Goal: Navigation & Orientation: Find specific page/section

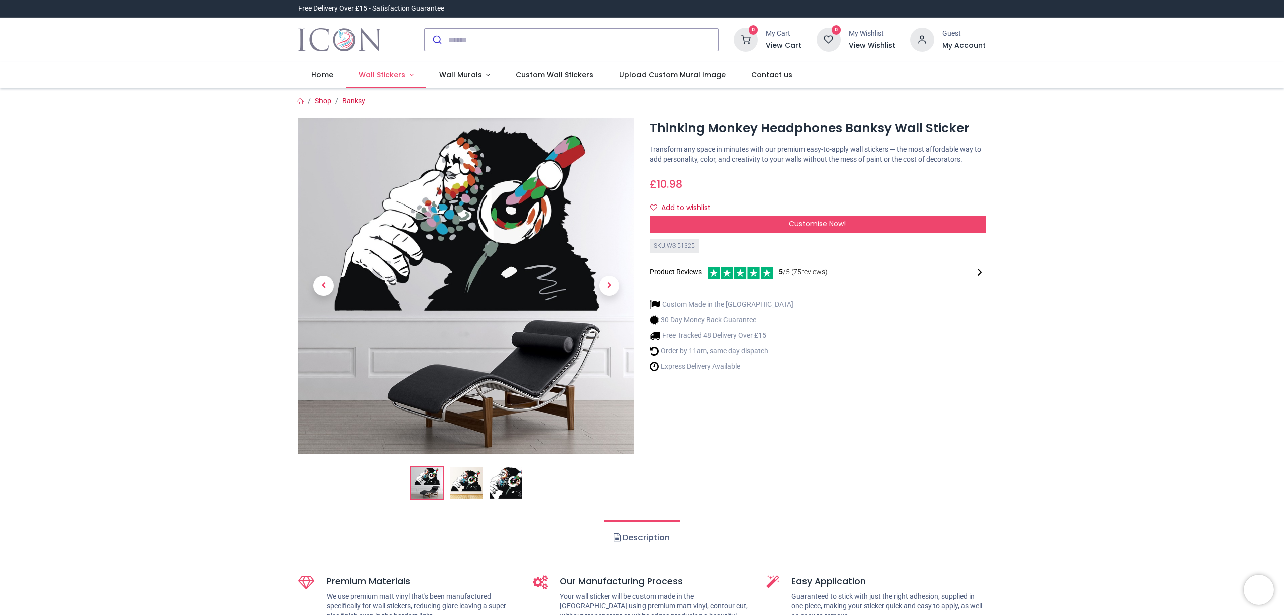
click at [390, 75] on span "Wall Stickers" at bounding box center [382, 75] width 47 height 10
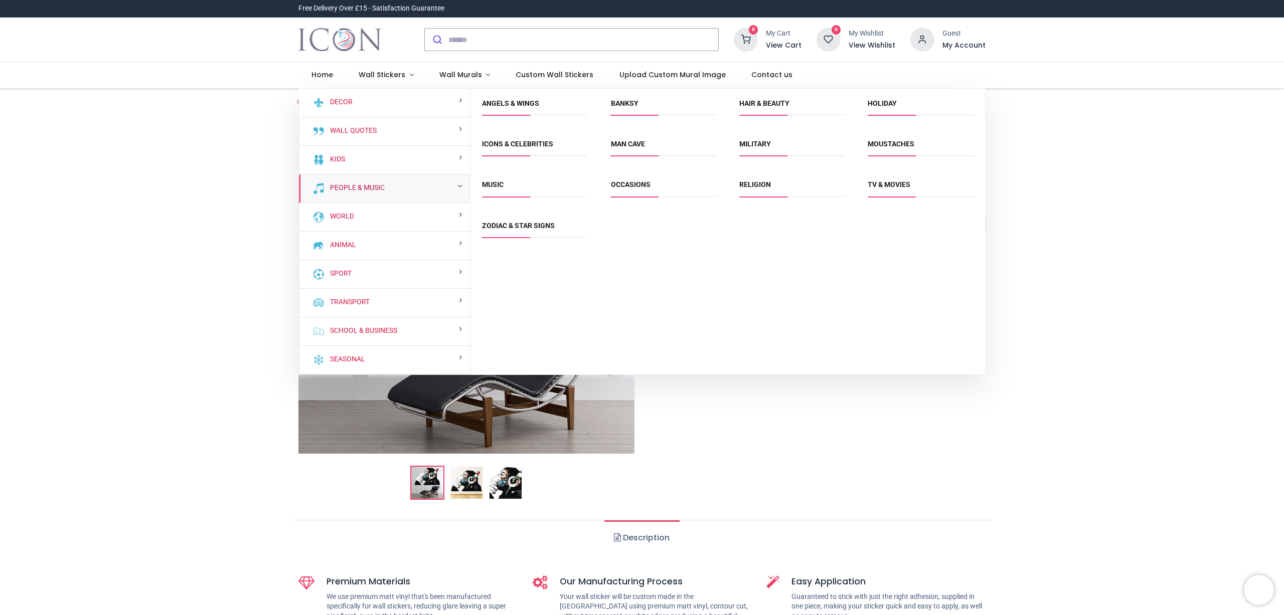
click at [358, 188] on link "People & Music" at bounding box center [355, 188] width 59 height 10
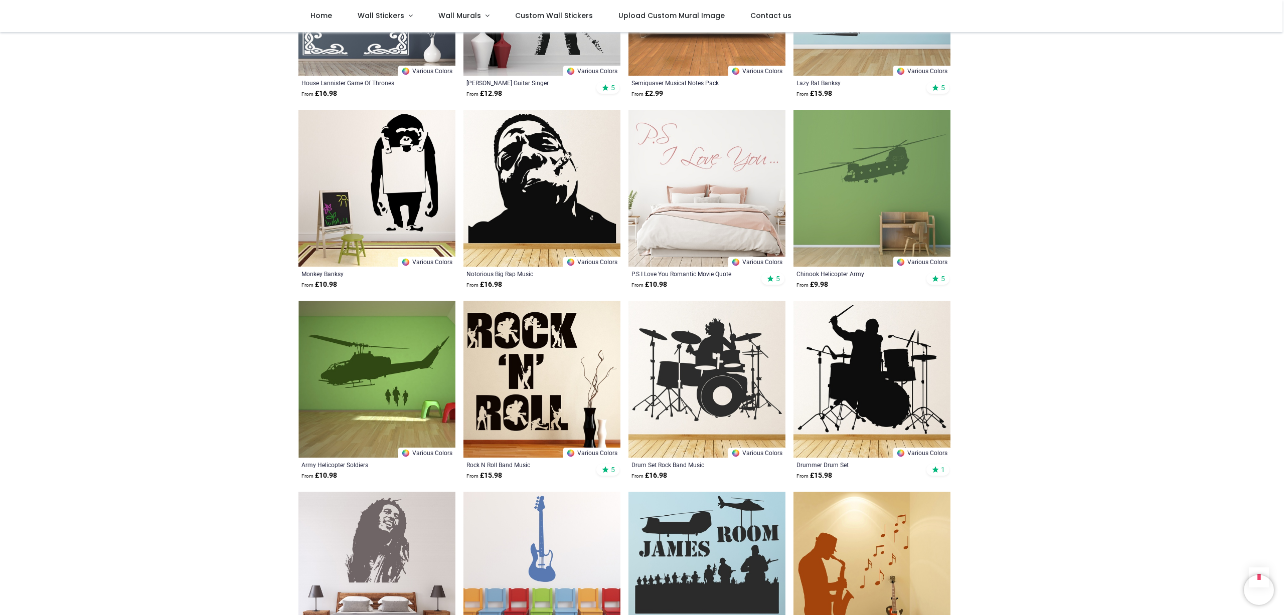
scroll to position [1704, 0]
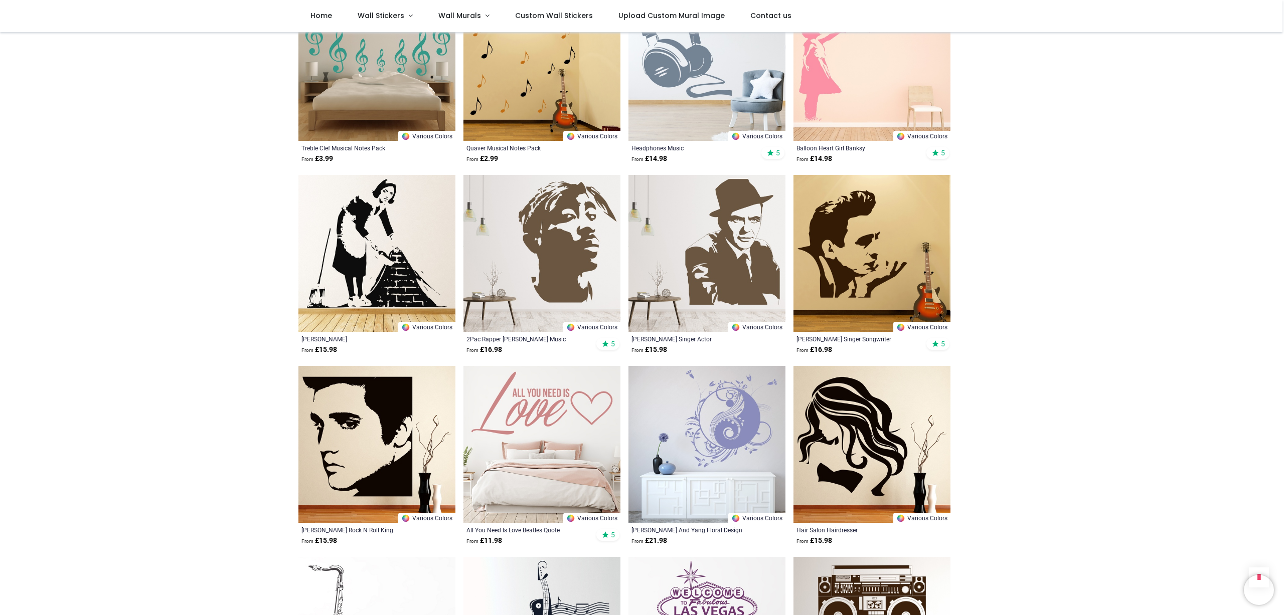
scroll to position [3552, 0]
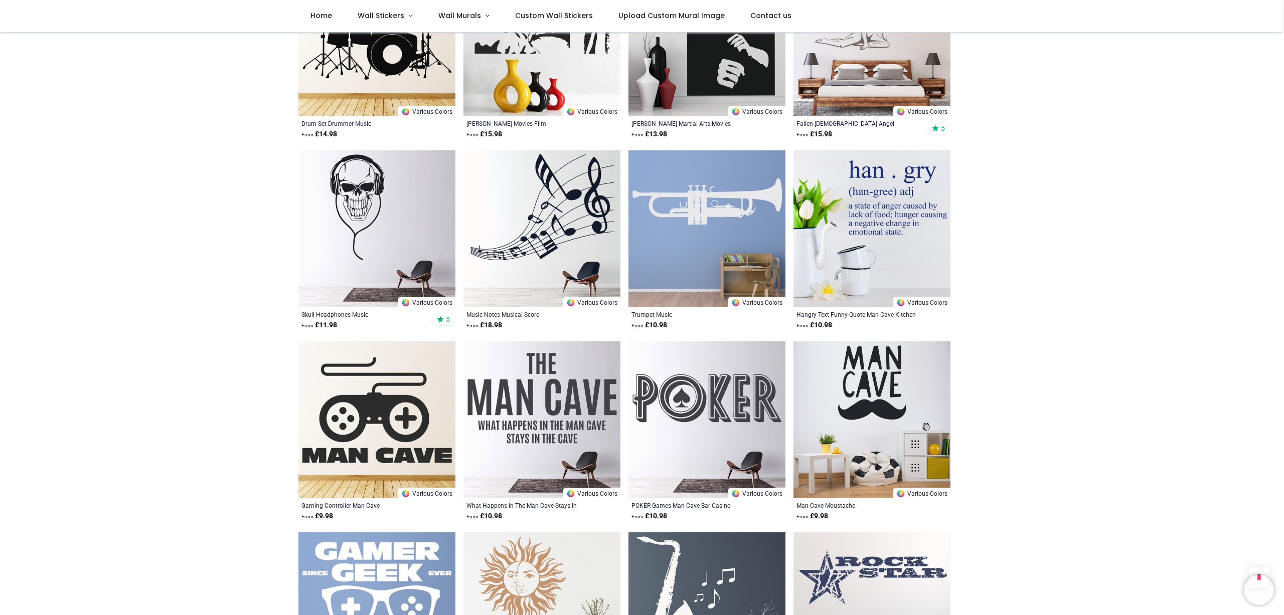
scroll to position [4341, 0]
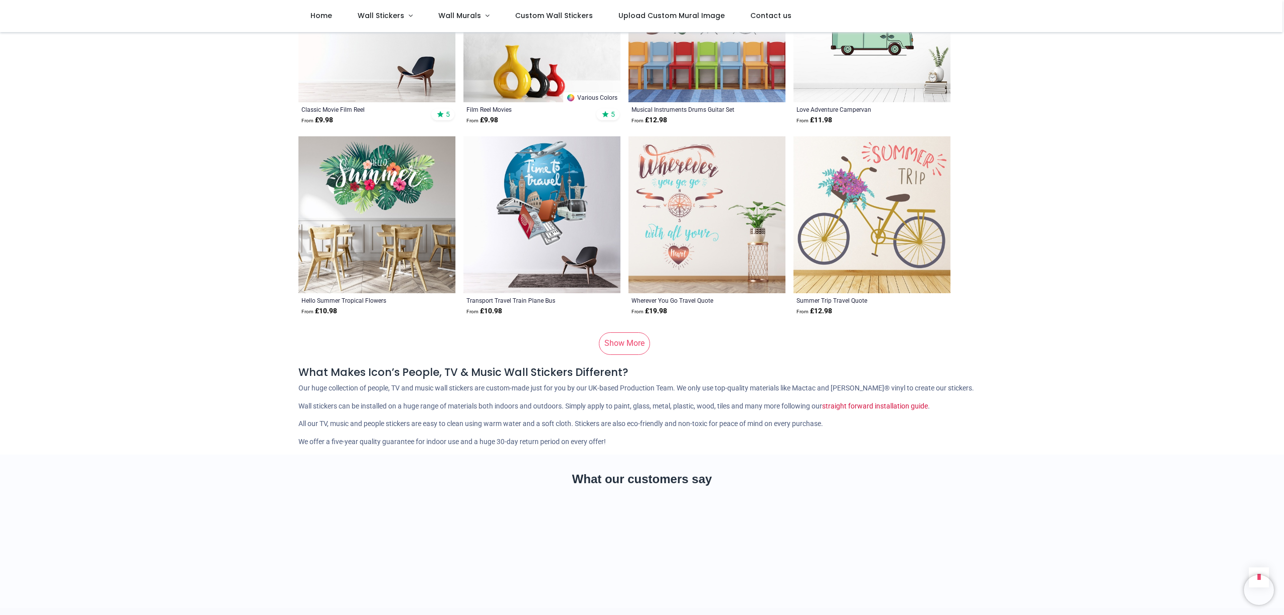
scroll to position [6645, 0]
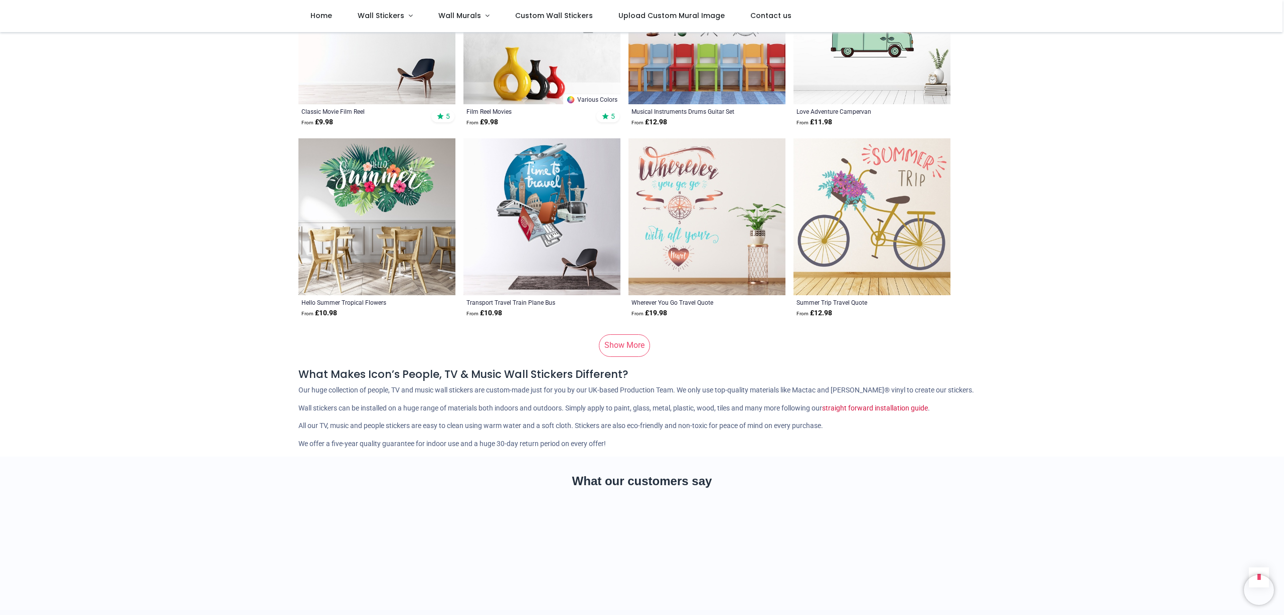
click at [622, 335] on link "Show More" at bounding box center [624, 346] width 51 height 22
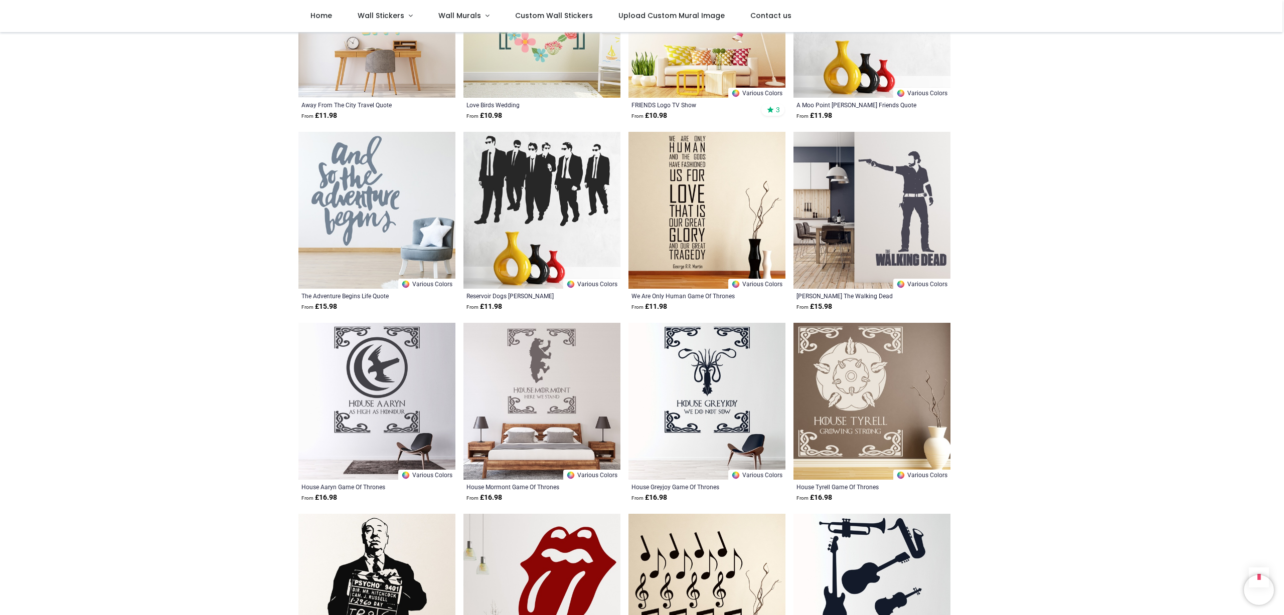
scroll to position [8574, 0]
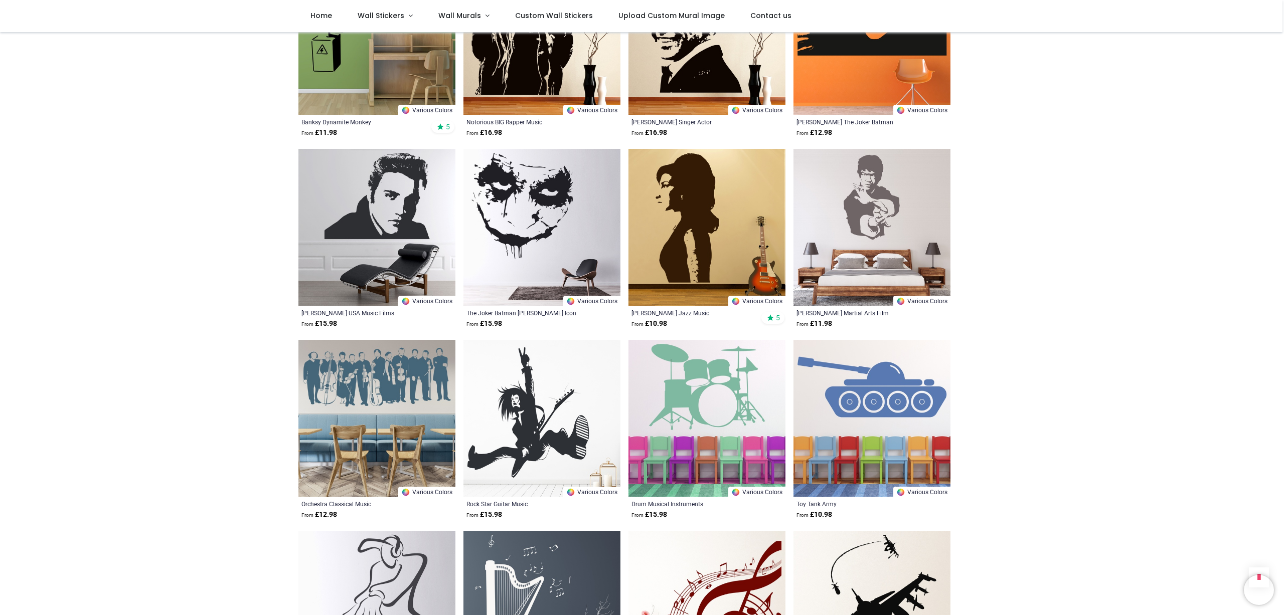
scroll to position [9502, 0]
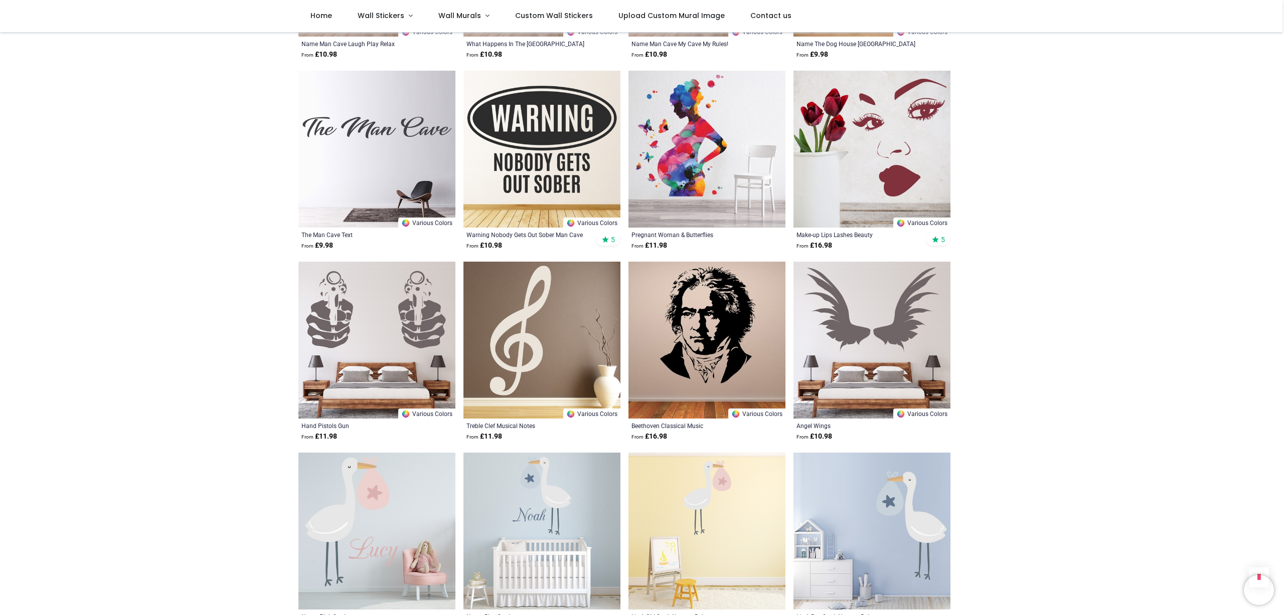
scroll to position [11109, 0]
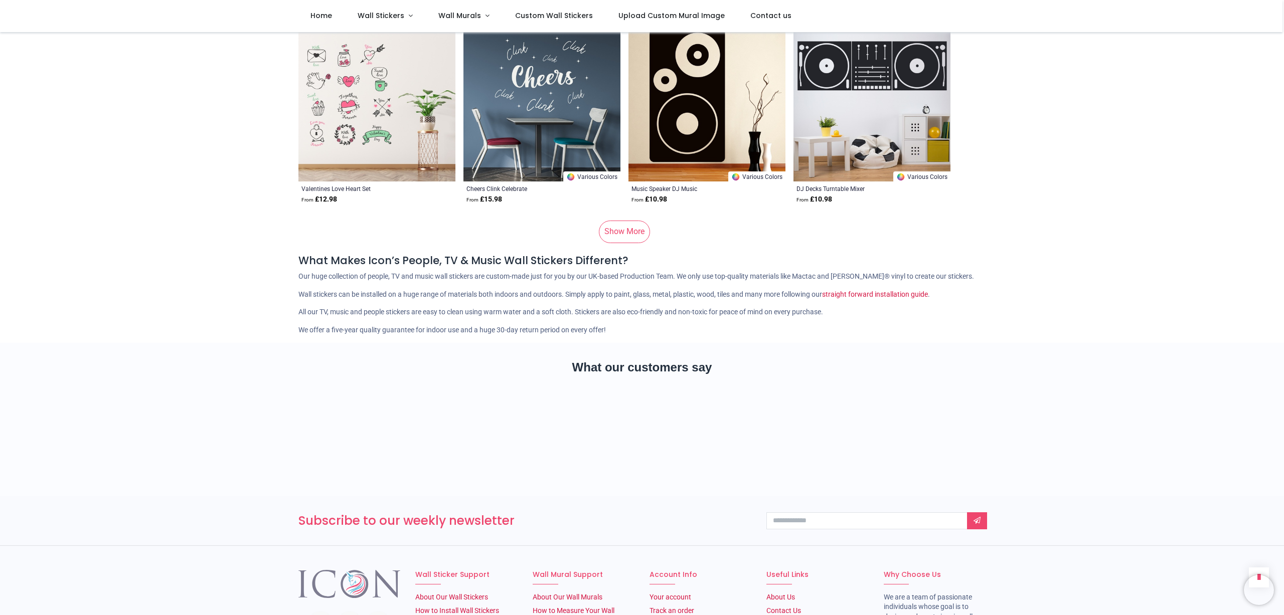
scroll to position [13444, 0]
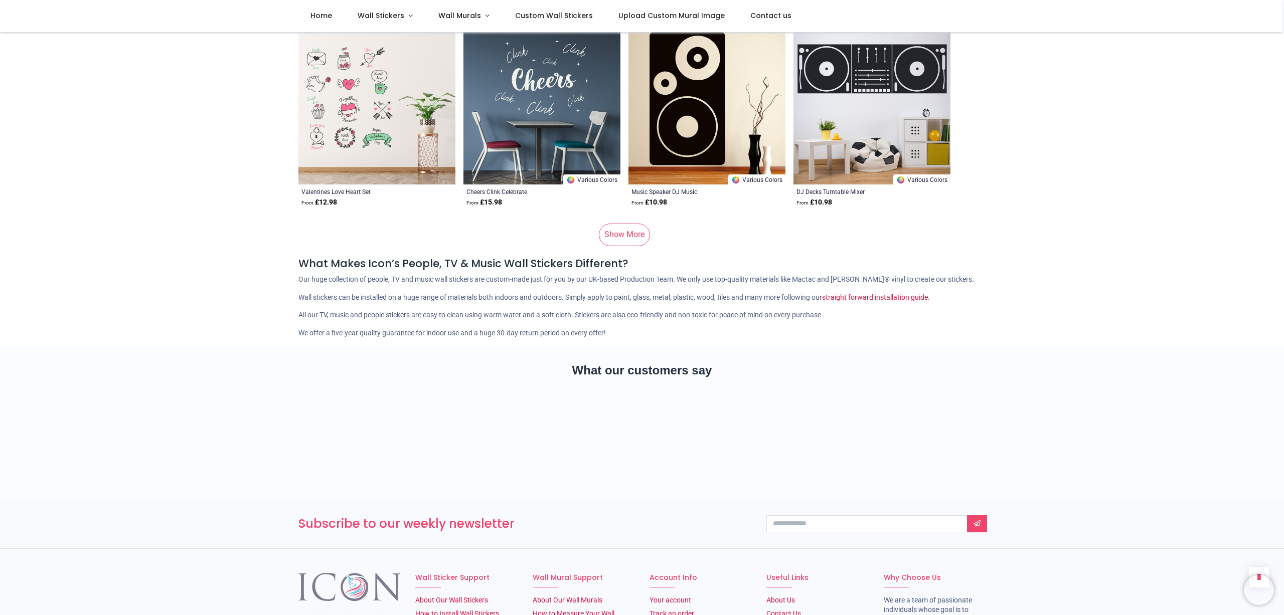
click at [616, 224] on link "Show More" at bounding box center [624, 235] width 51 height 22
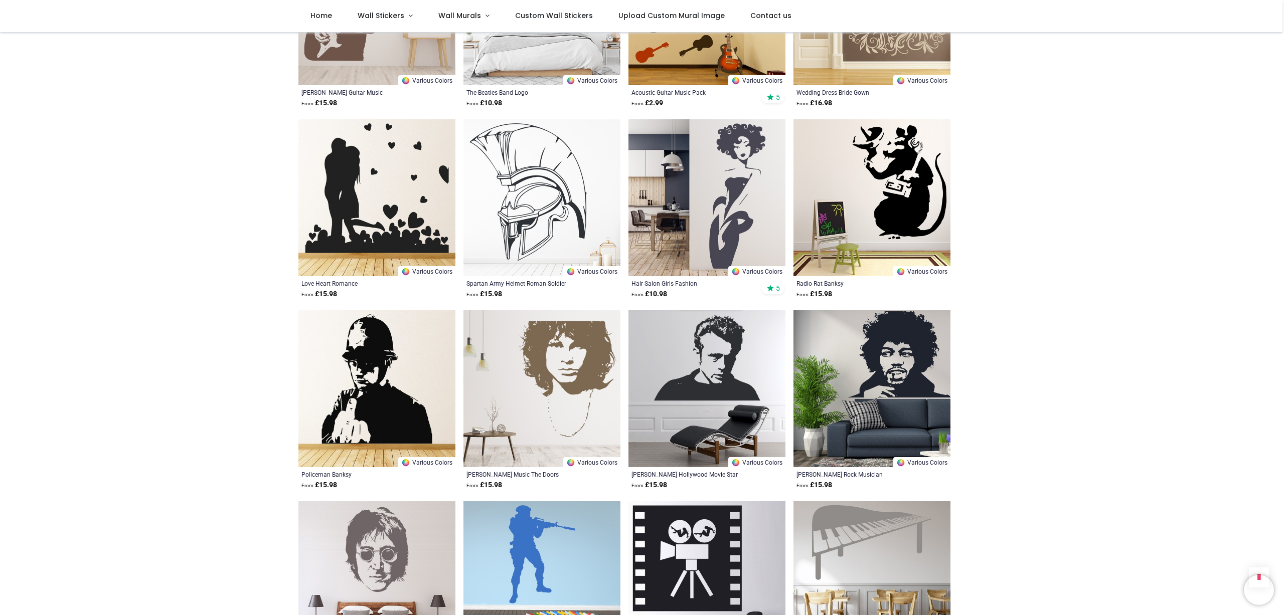
scroll to position [14311, 0]
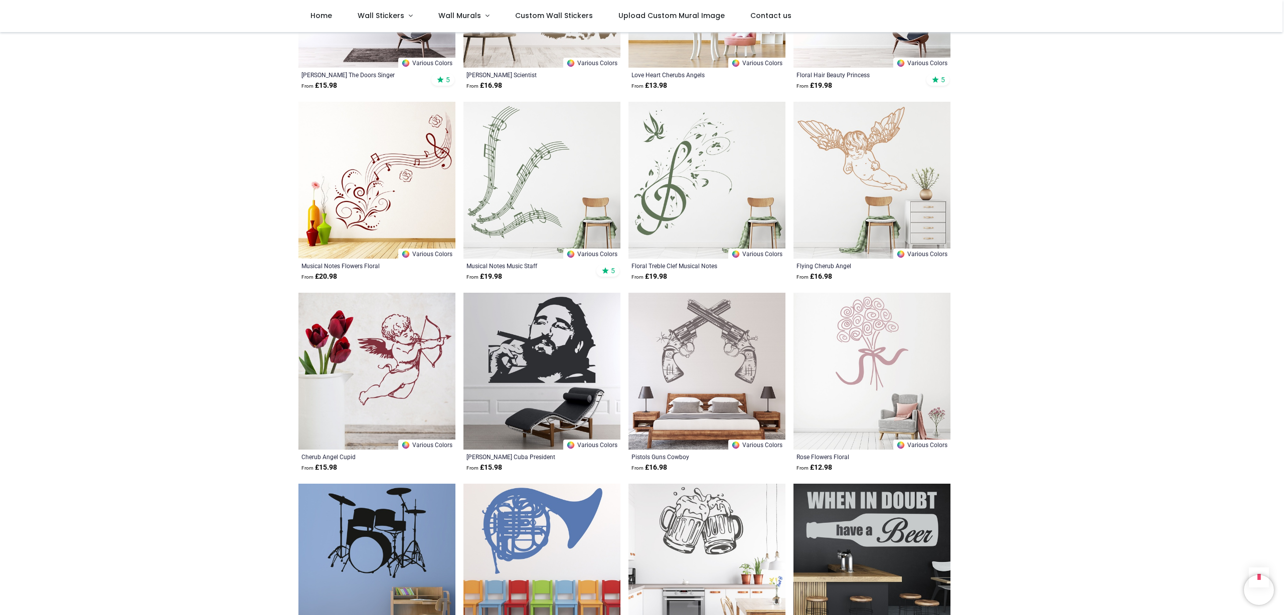
scroll to position [15664, 0]
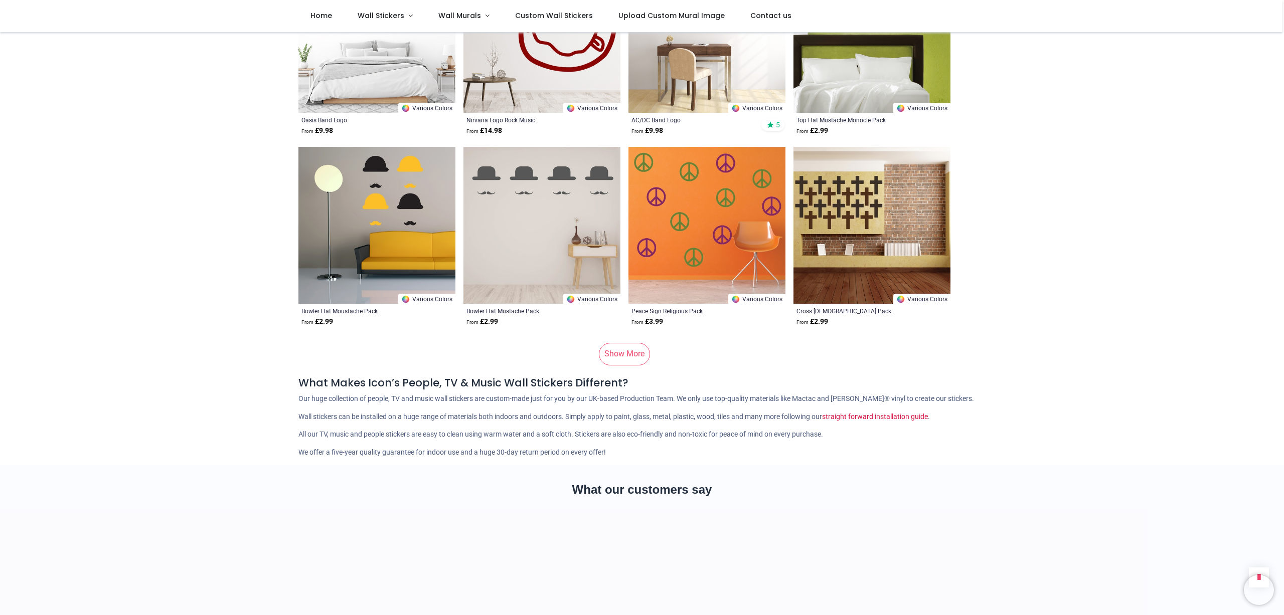
scroll to position [20022, 0]
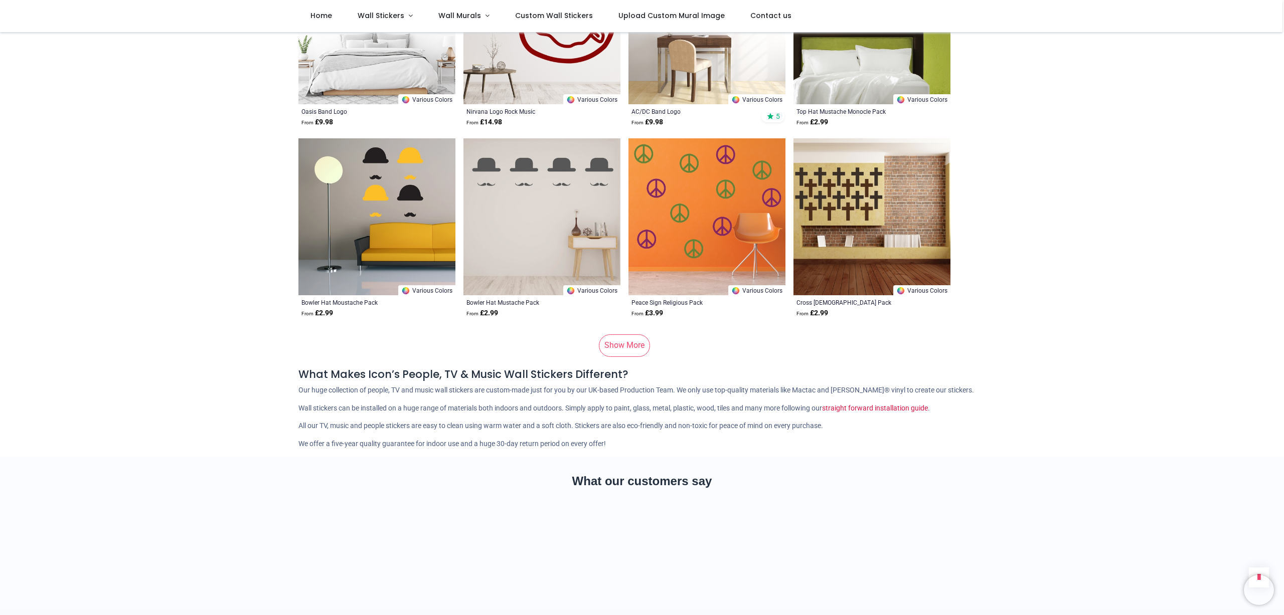
click at [622, 335] on link "Show More" at bounding box center [624, 346] width 51 height 22
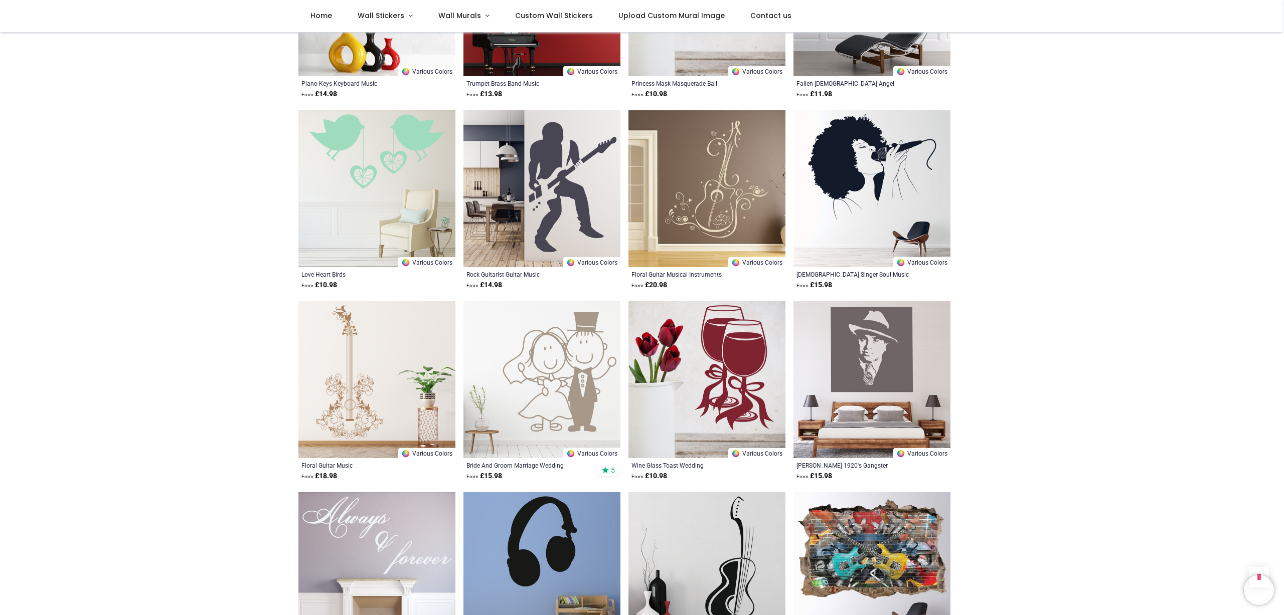
scroll to position [21184, 0]
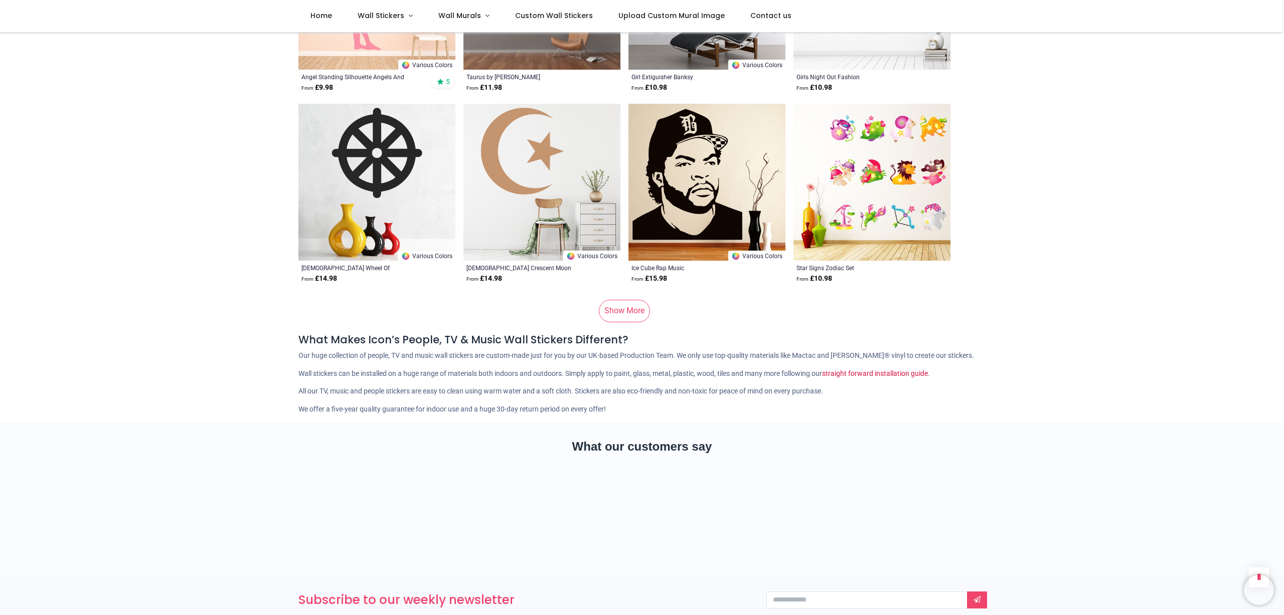
scroll to position [26747, 0]
